Goal: Information Seeking & Learning: Stay updated

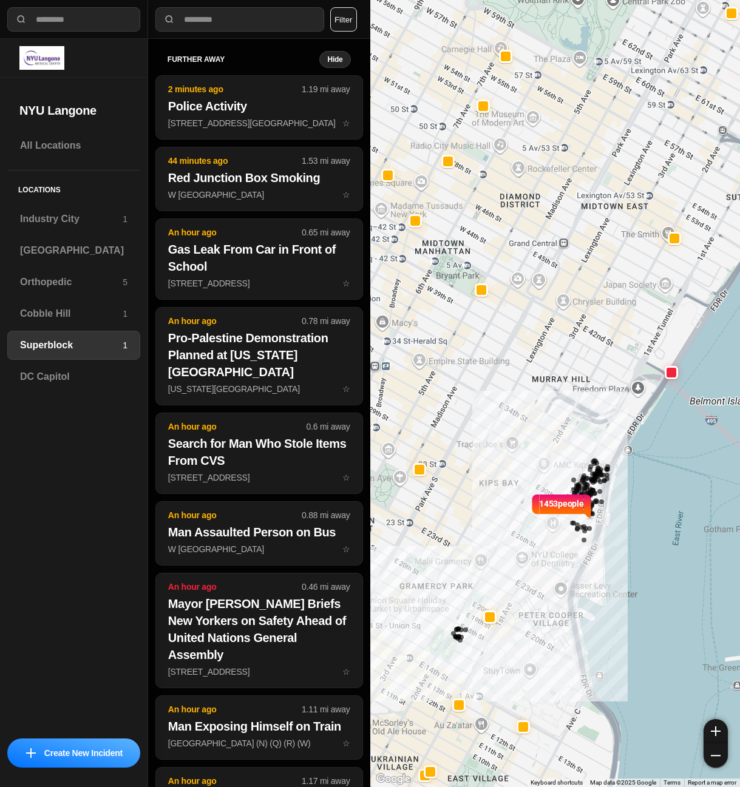
select select "*"
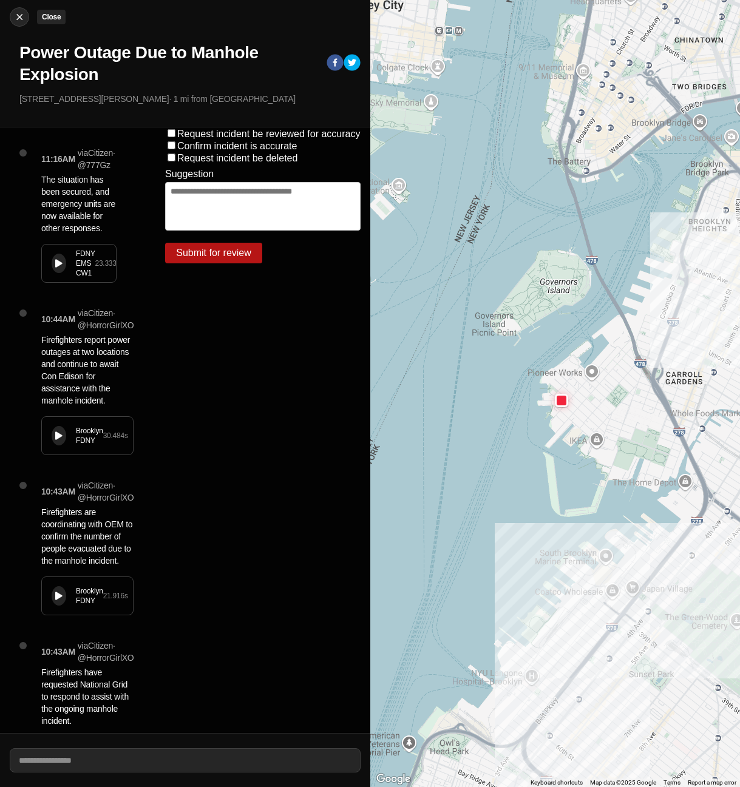
click at [19, 19] on img at bounding box center [19, 17] width 12 height 12
select select "*"
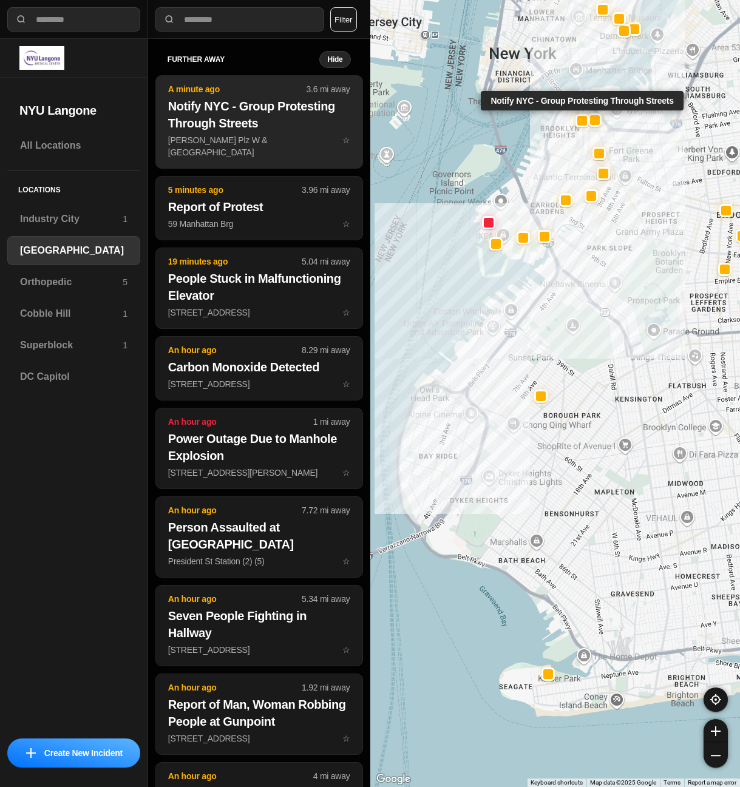
click at [261, 131] on h2 "Notify NYC - Group Protesting Through Streets" at bounding box center [259, 115] width 182 height 34
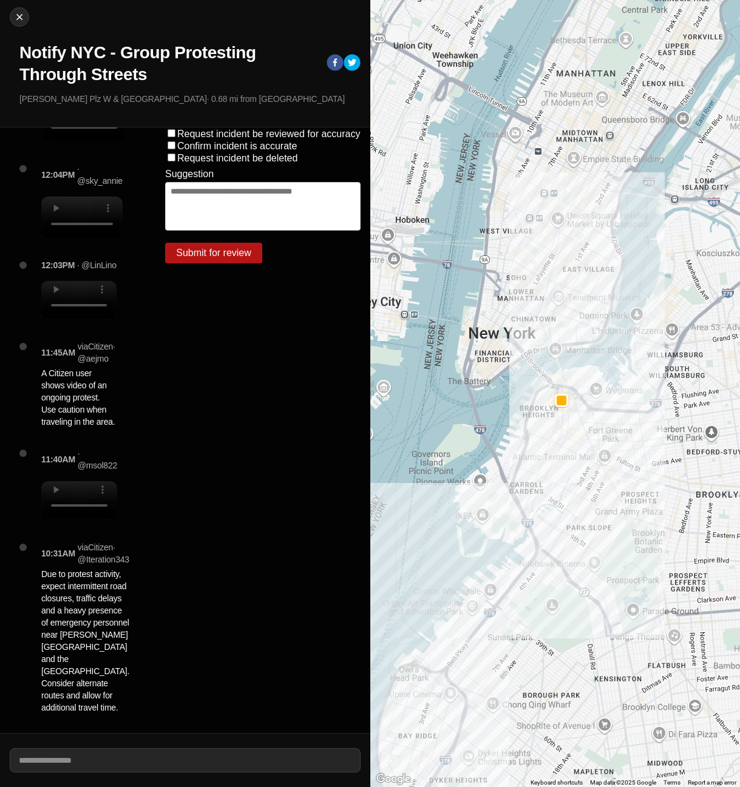
scroll to position [264, 0]
